Goal: Task Accomplishment & Management: Use online tool/utility

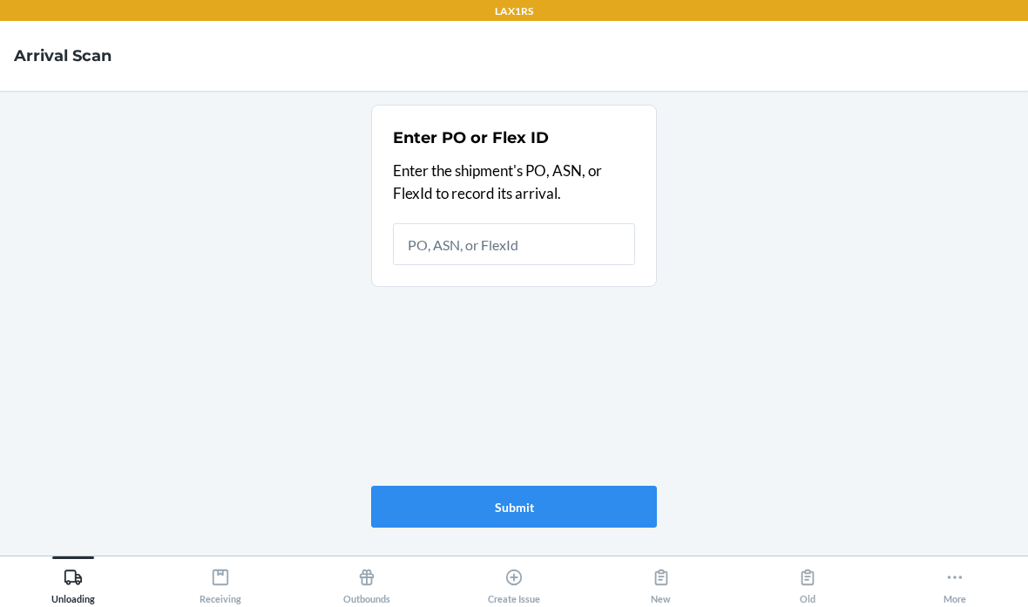
scroll to position [70, 0]
click at [220, 592] on div "Receiving" at bounding box center [221, 582] width 42 height 44
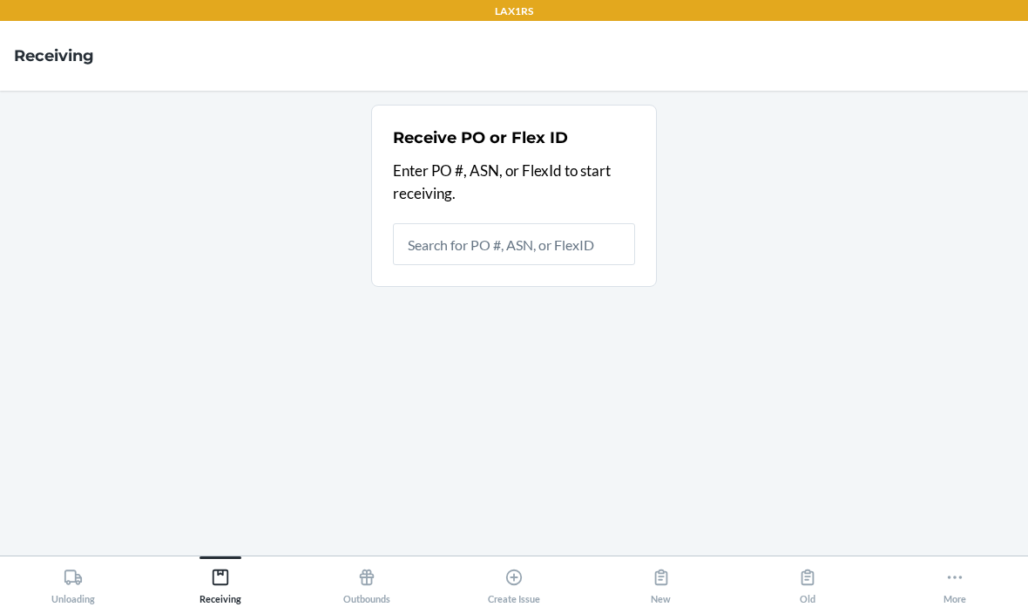
click at [951, 572] on icon at bounding box center [955, 576] width 19 height 19
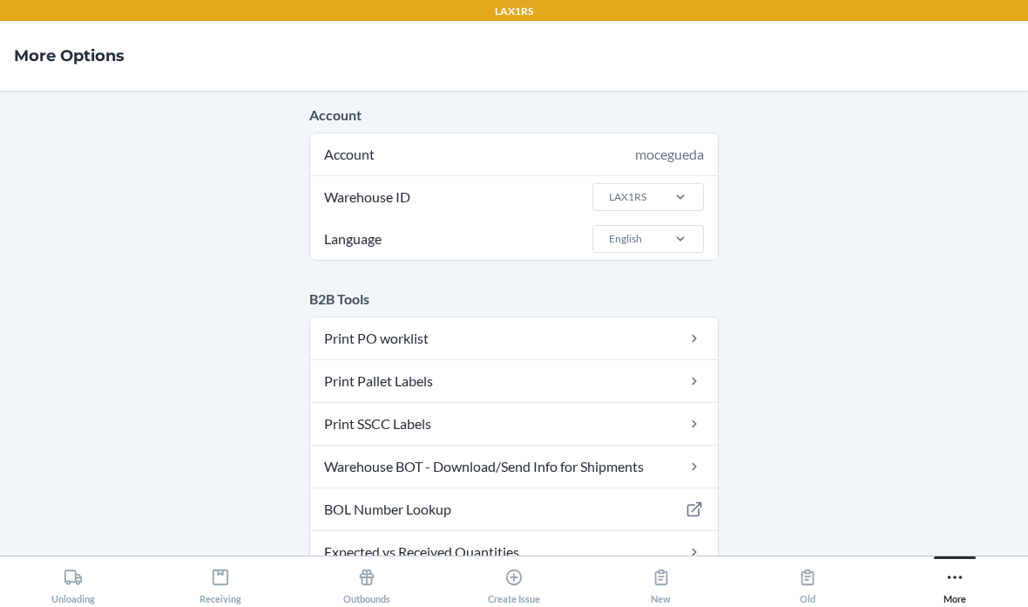
click at [919, 408] on main "Account Account mocegueda Warehouse ID LAX1RS Language English B2B Tools Print …" at bounding box center [514, 323] width 1028 height 464
click at [80, 573] on icon at bounding box center [73, 576] width 19 height 19
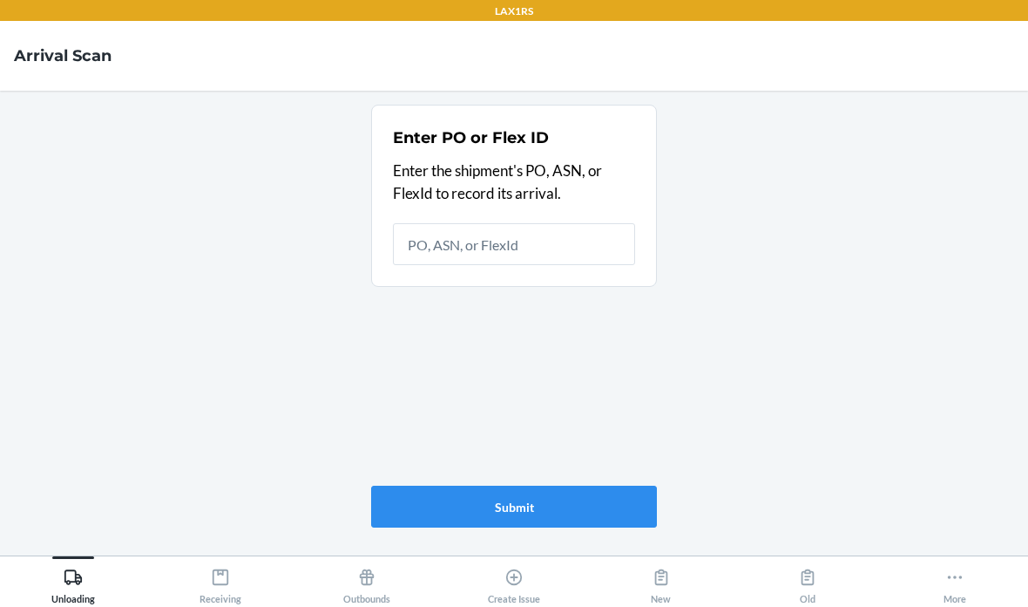
click at [214, 582] on icon at bounding box center [221, 577] width 16 height 16
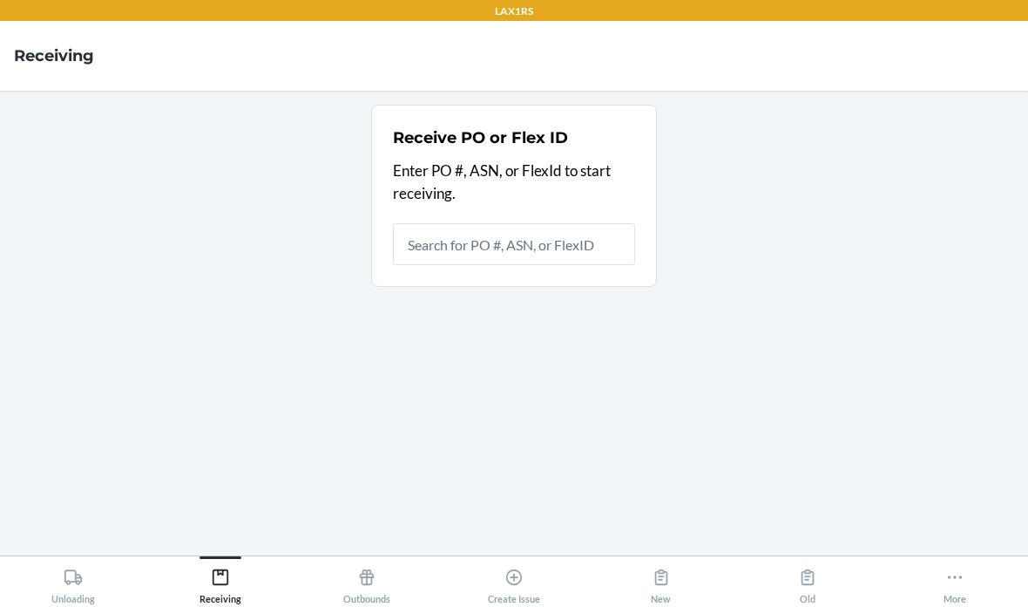
click at [512, 223] on input "text" at bounding box center [514, 244] width 242 height 42
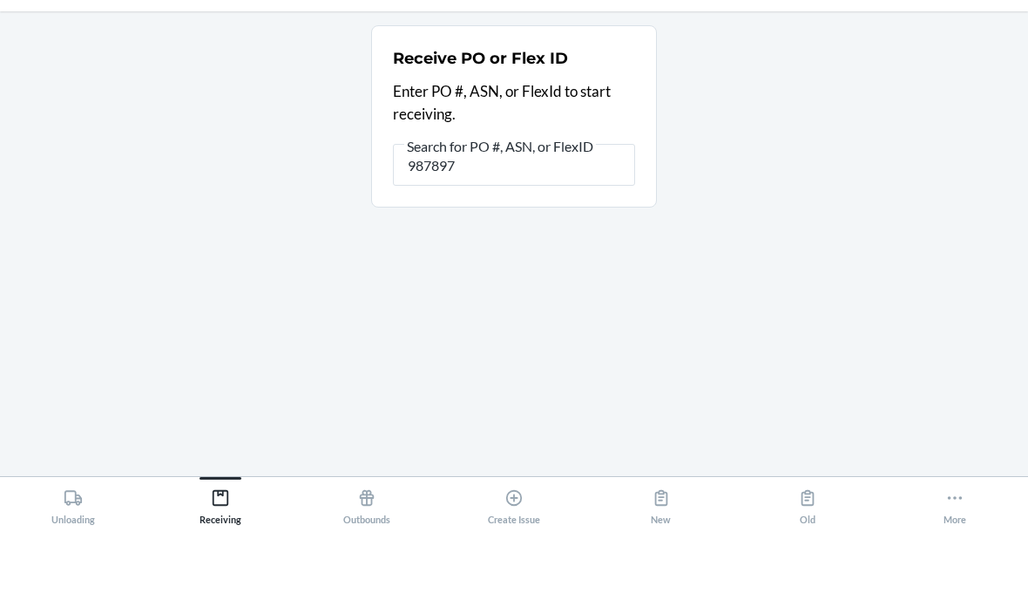
type input "9878974"
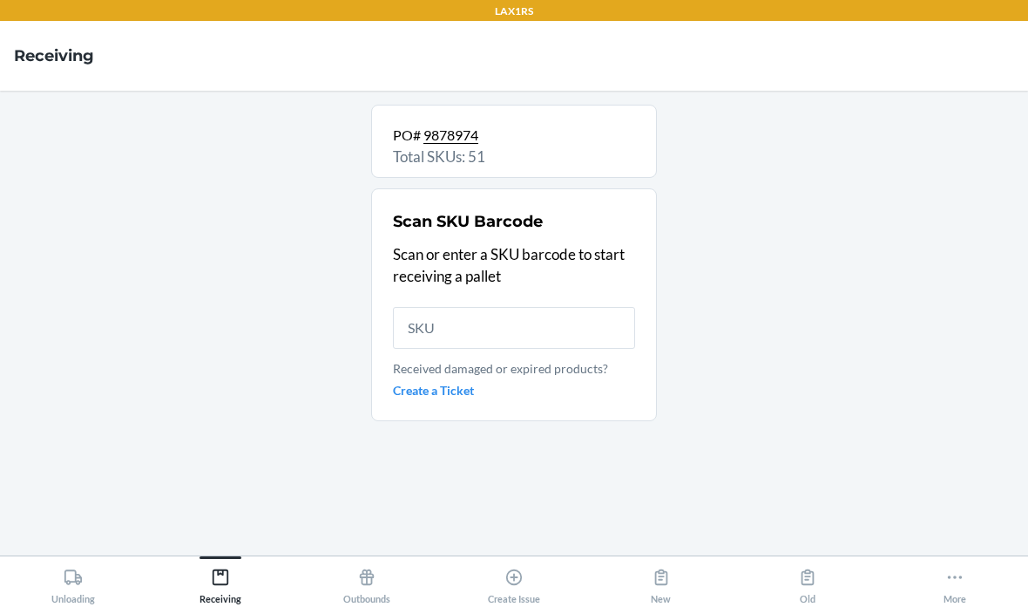
click at [541, 307] on input "text" at bounding box center [514, 328] width 242 height 42
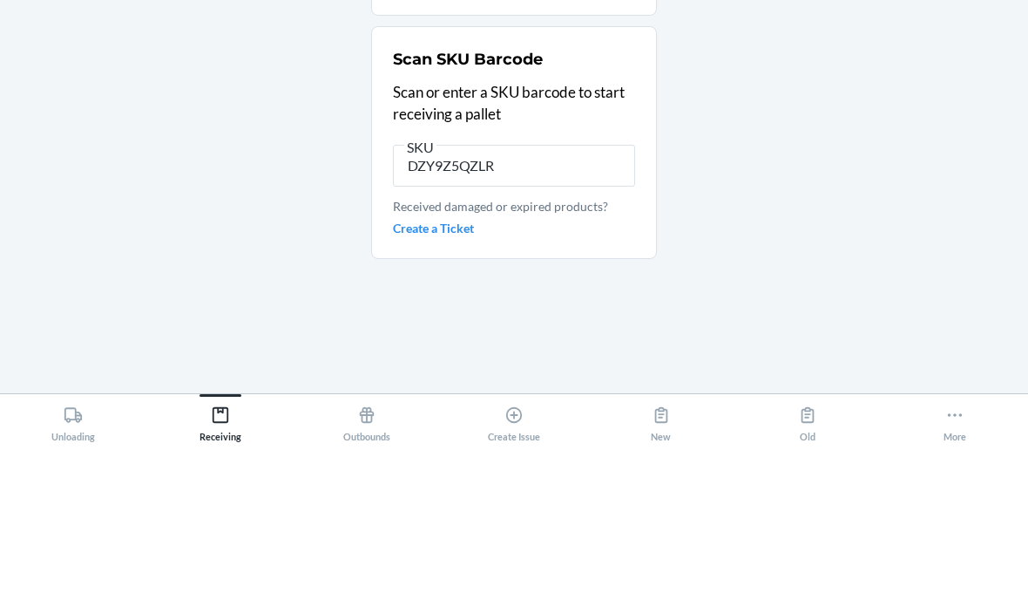
type input "DZY9Z5QZLRC"
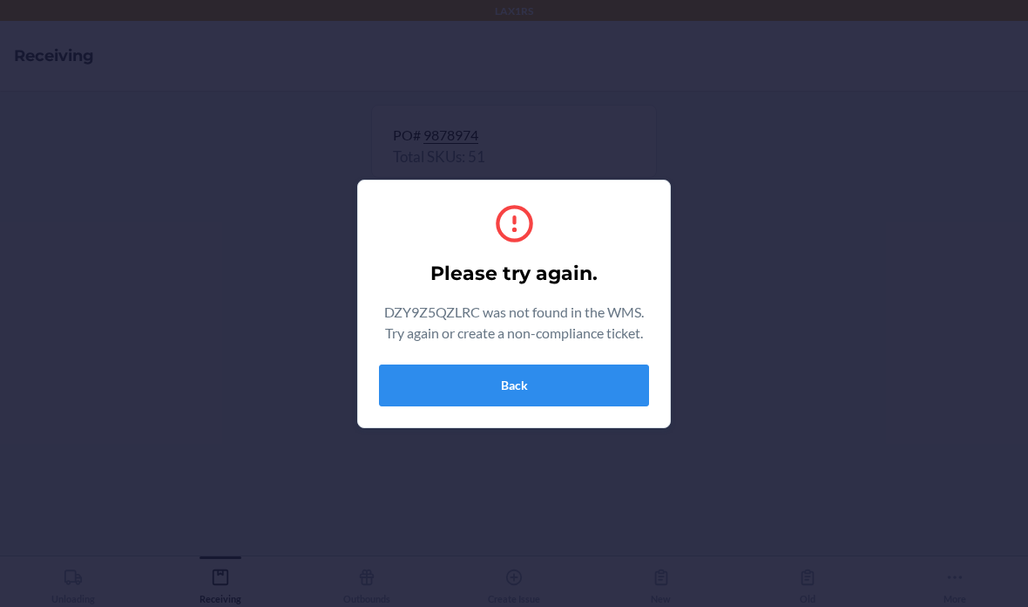
click at [593, 378] on button "Back" at bounding box center [514, 385] width 270 height 42
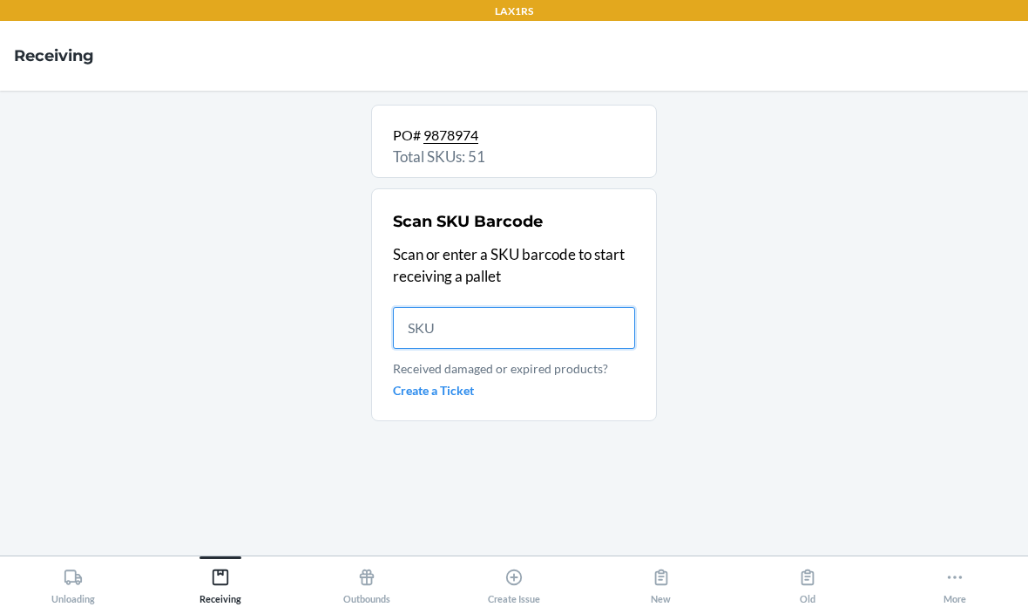
click at [474, 307] on input "text" at bounding box center [514, 328] width 242 height 42
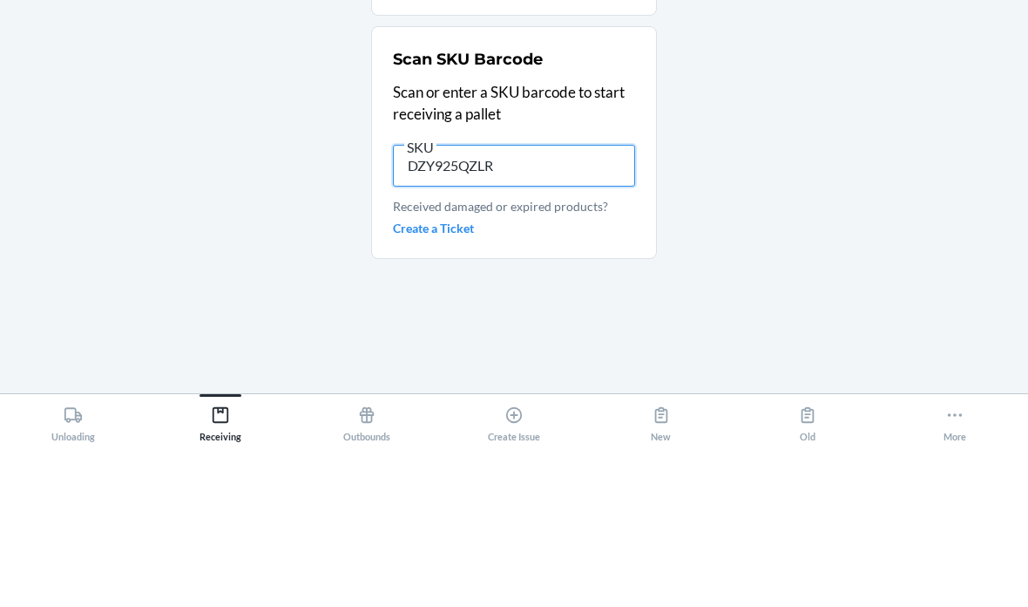
type input "DZY925QZLRC"
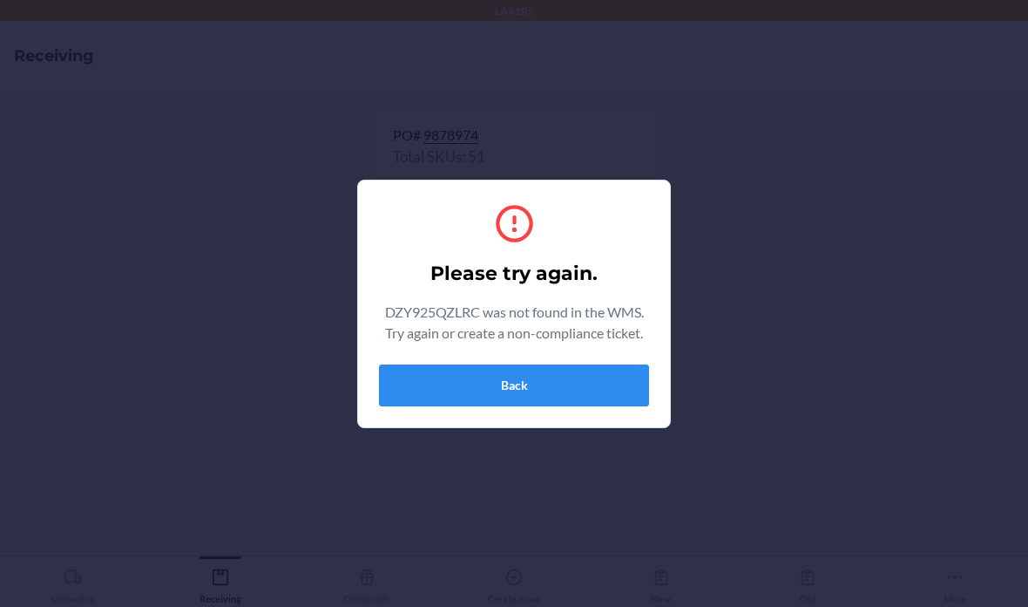
click at [498, 372] on button "Back" at bounding box center [514, 385] width 270 height 42
